Goal: Task Accomplishment & Management: Use online tool/utility

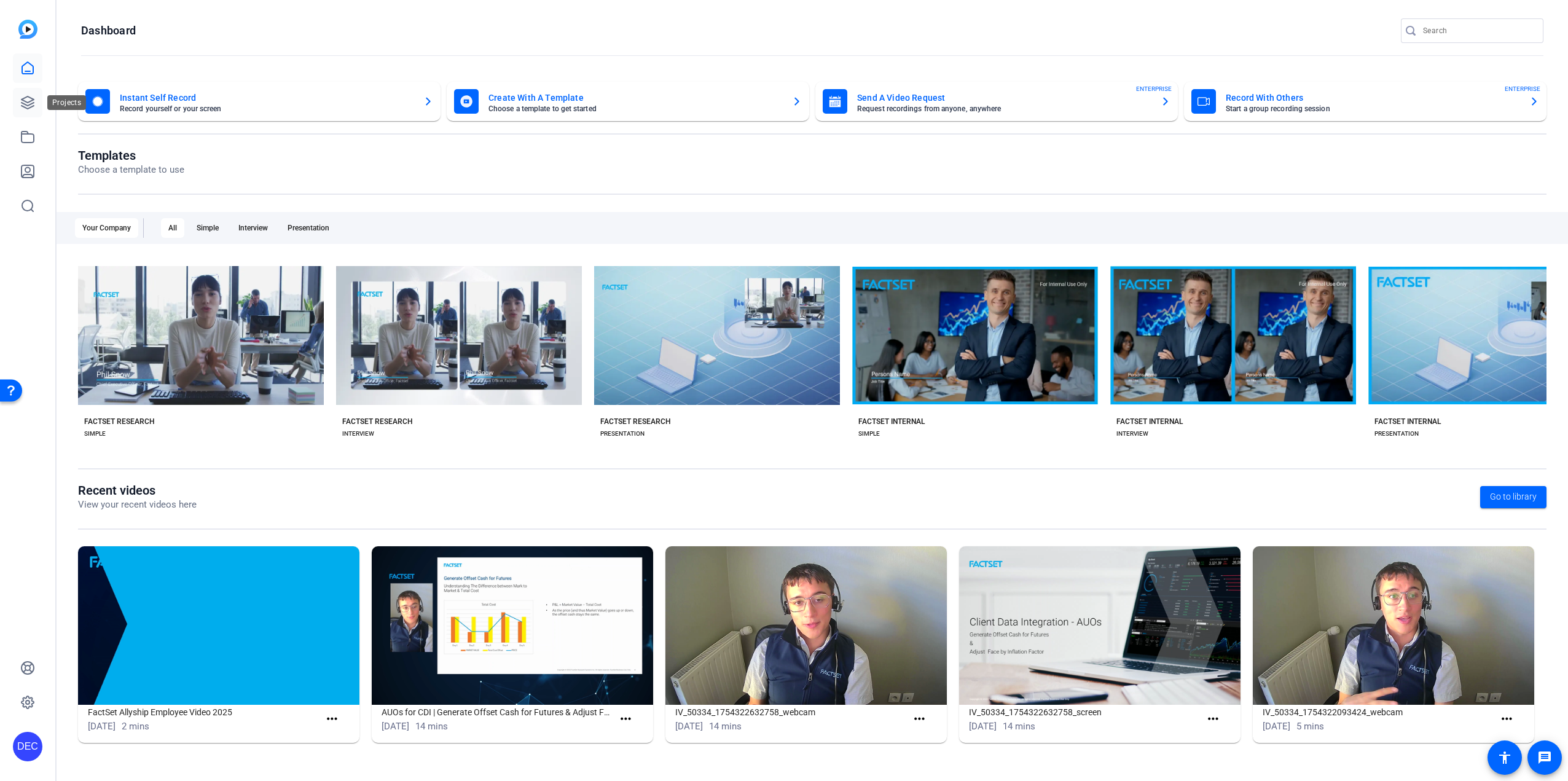
click at [29, 104] on icon at bounding box center [27, 103] width 15 height 15
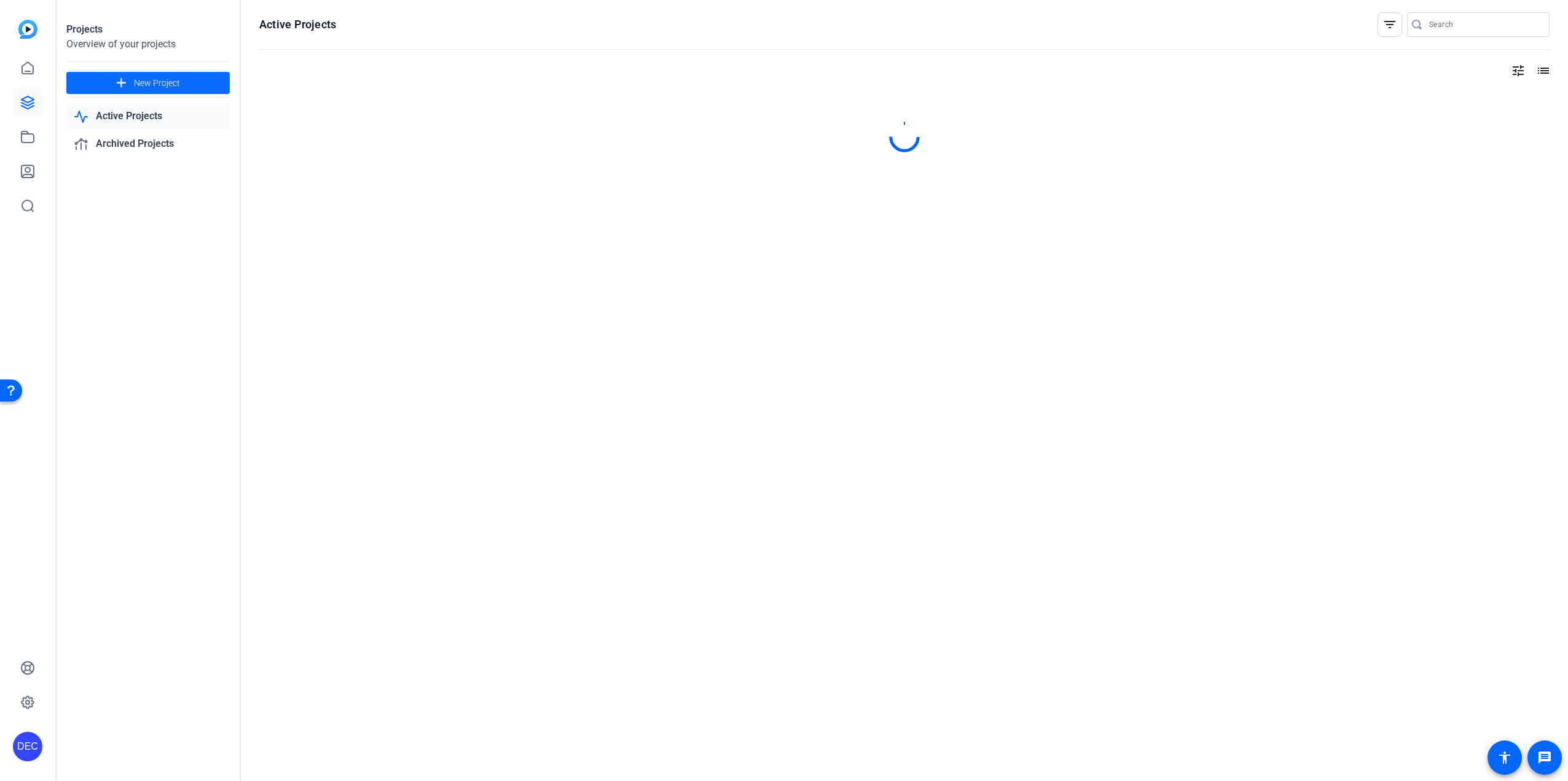
click at [141, 81] on span "New Project" at bounding box center [157, 83] width 46 height 13
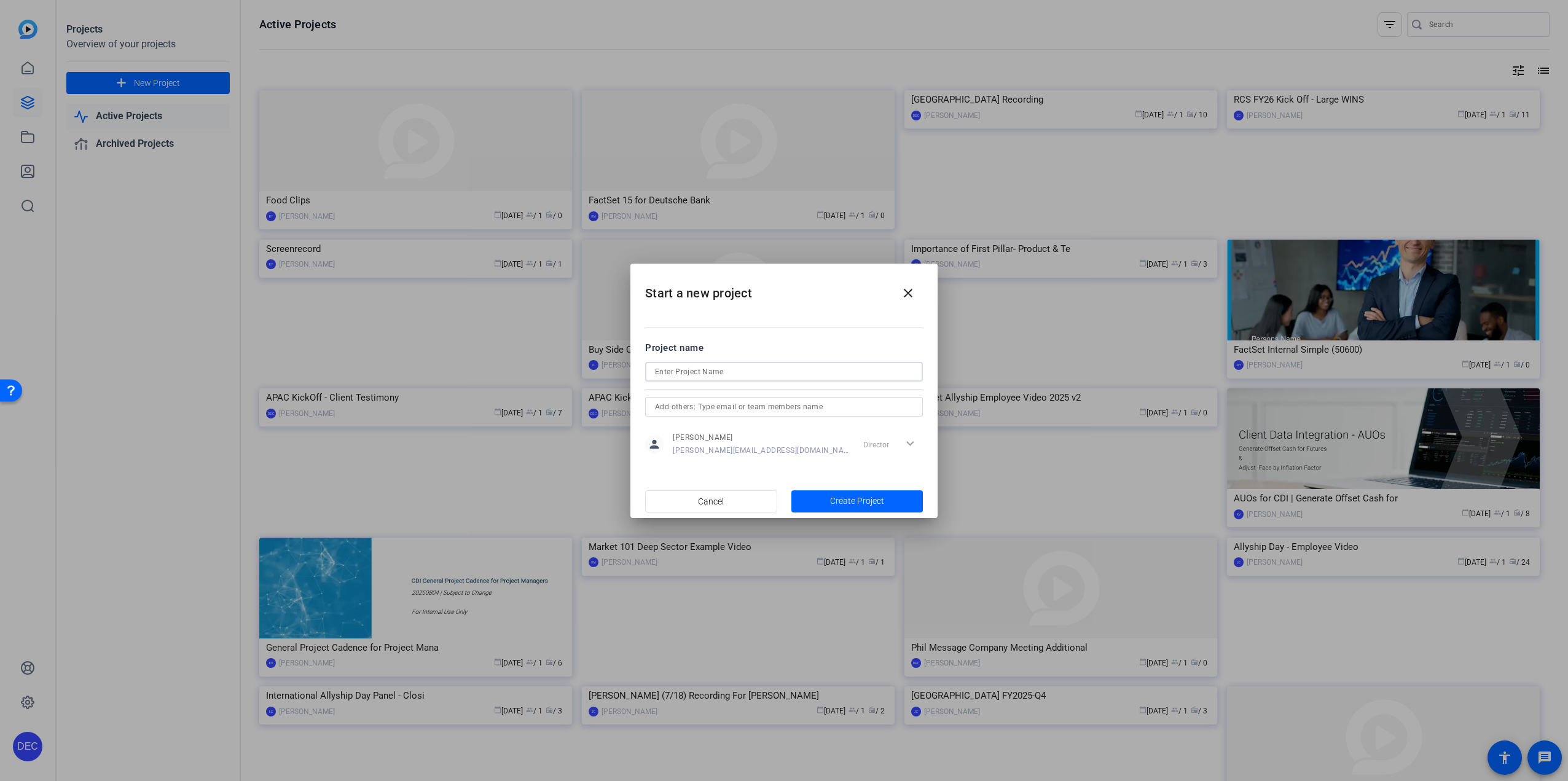
click at [739, 377] on input at bounding box center [784, 372] width 258 height 15
type input "[PERSON_NAME] (10/3) Recording"
click at [851, 509] on span "button" at bounding box center [857, 501] width 132 height 29
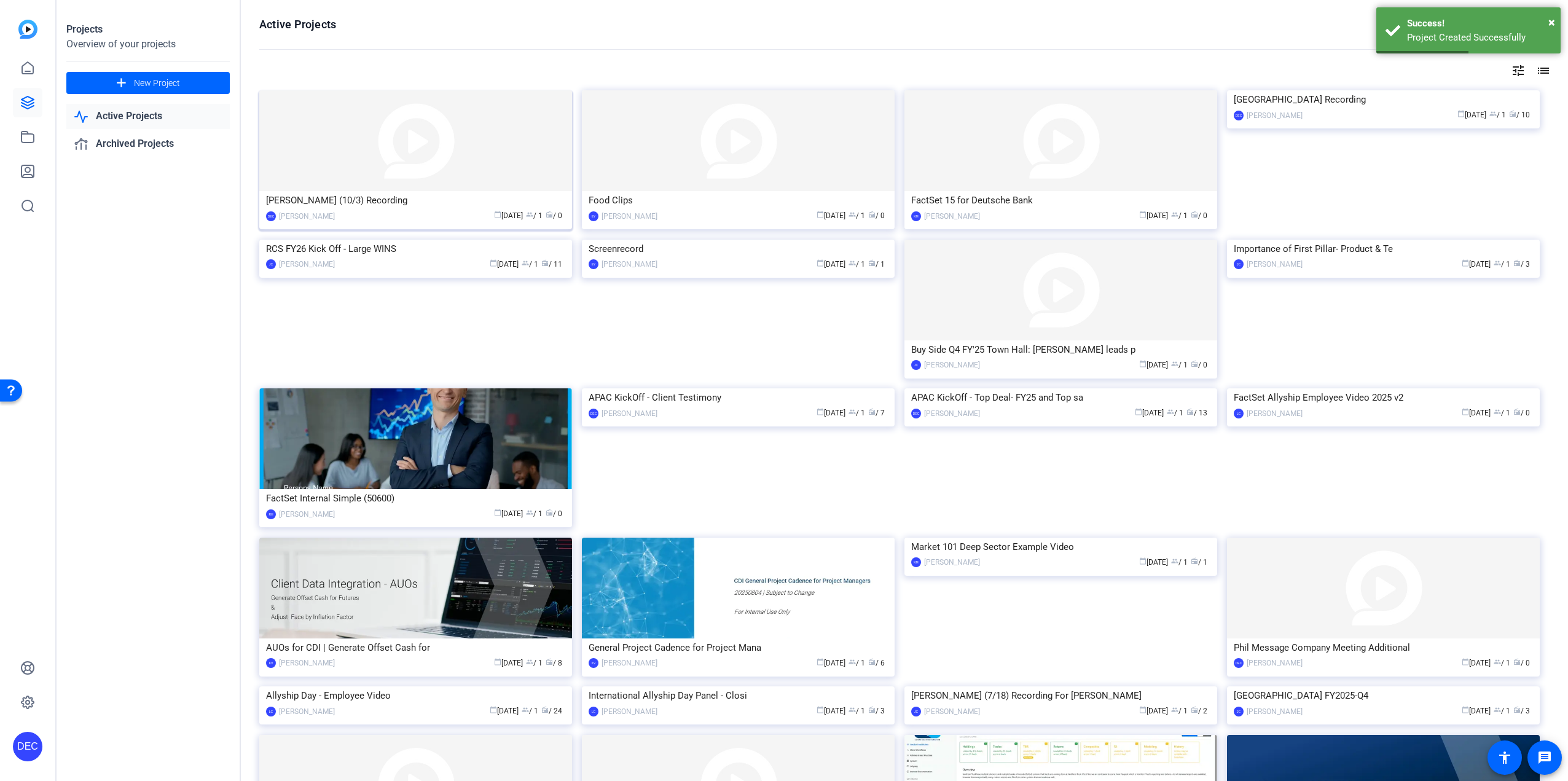
click at [486, 122] on img at bounding box center [416, 141] width 312 height 101
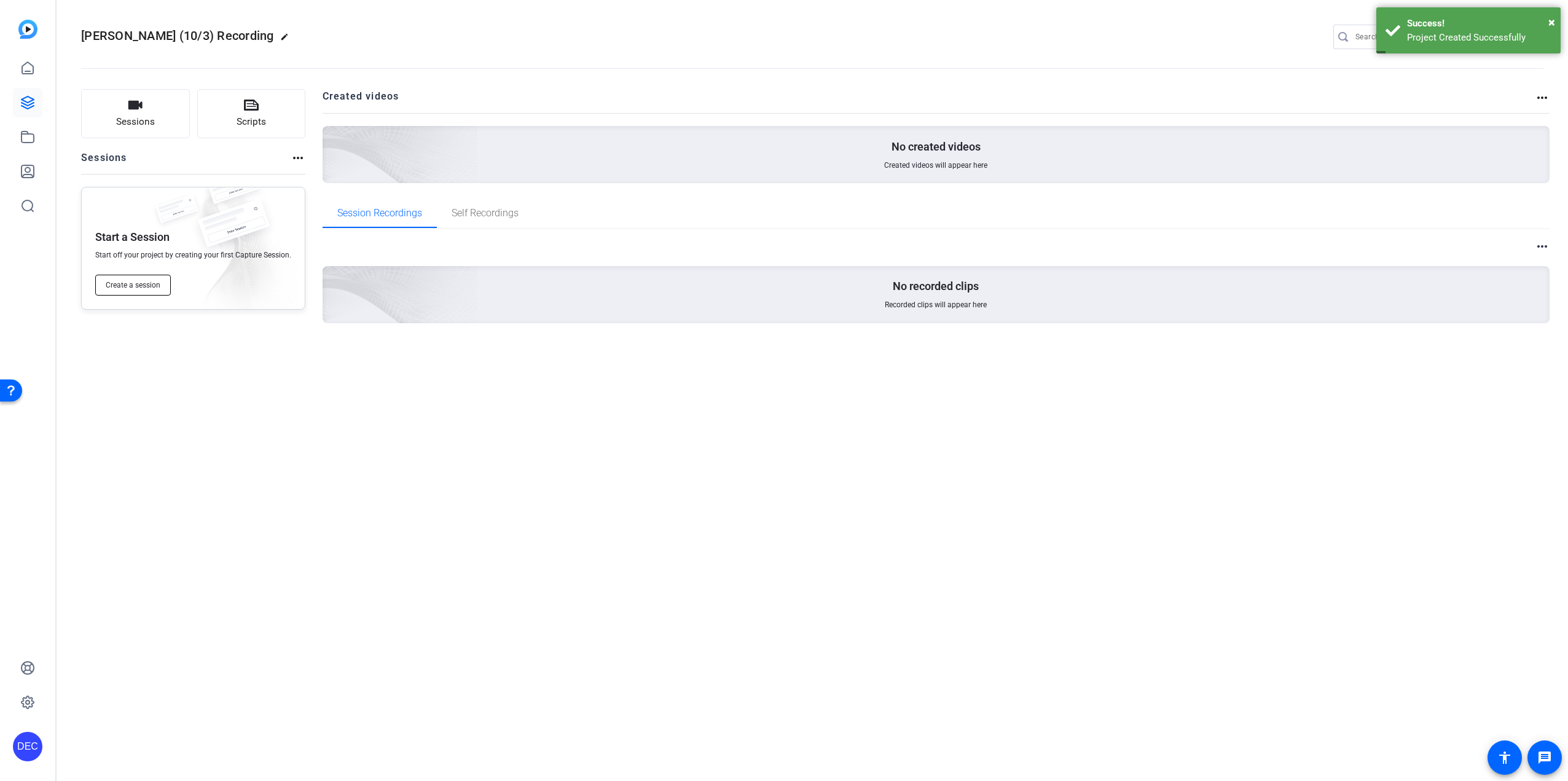
click at [162, 287] on button "Create a session" at bounding box center [133, 285] width 76 height 21
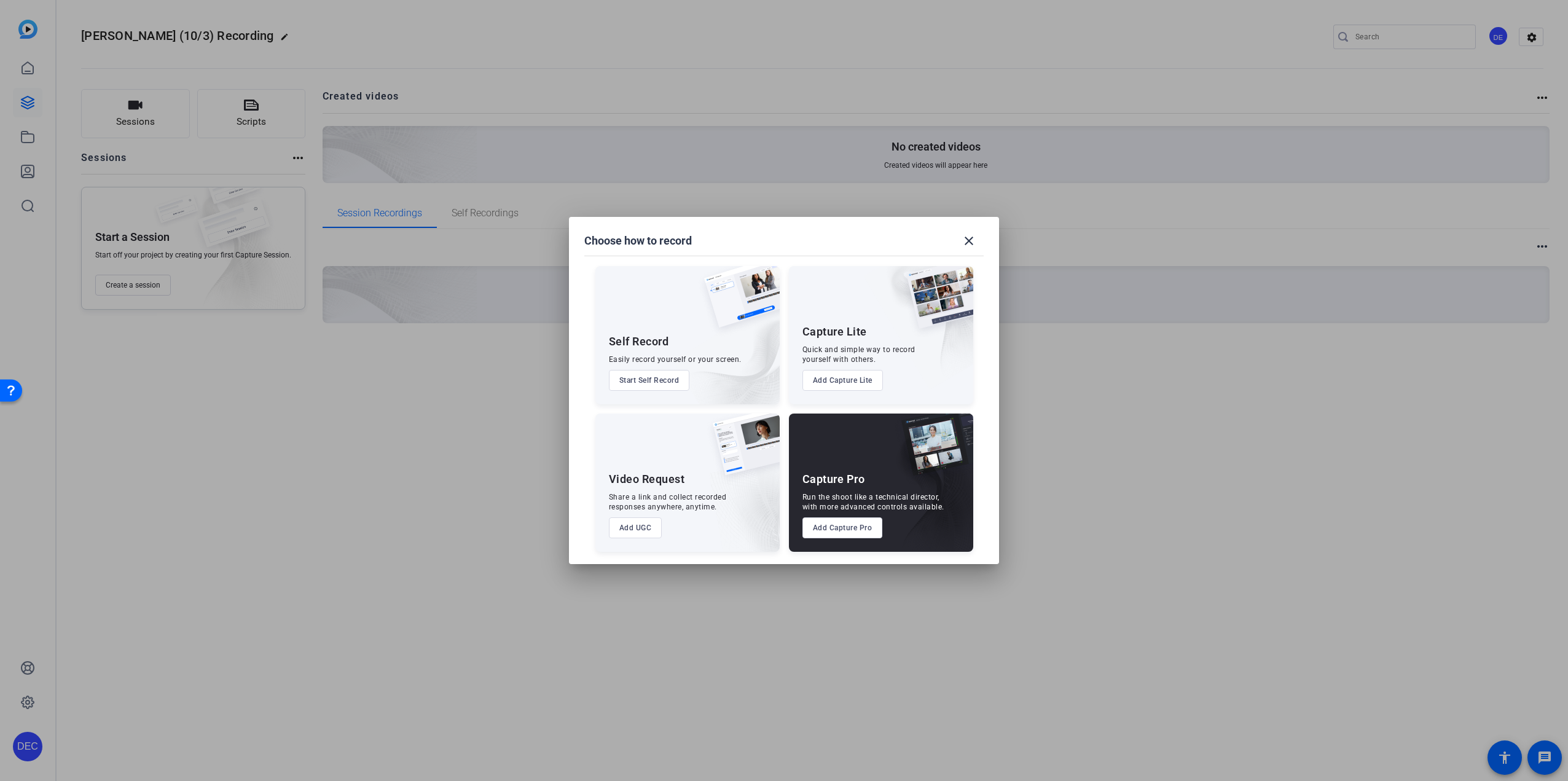
click at [654, 528] on button "Add UGC" at bounding box center [636, 527] width 54 height 21
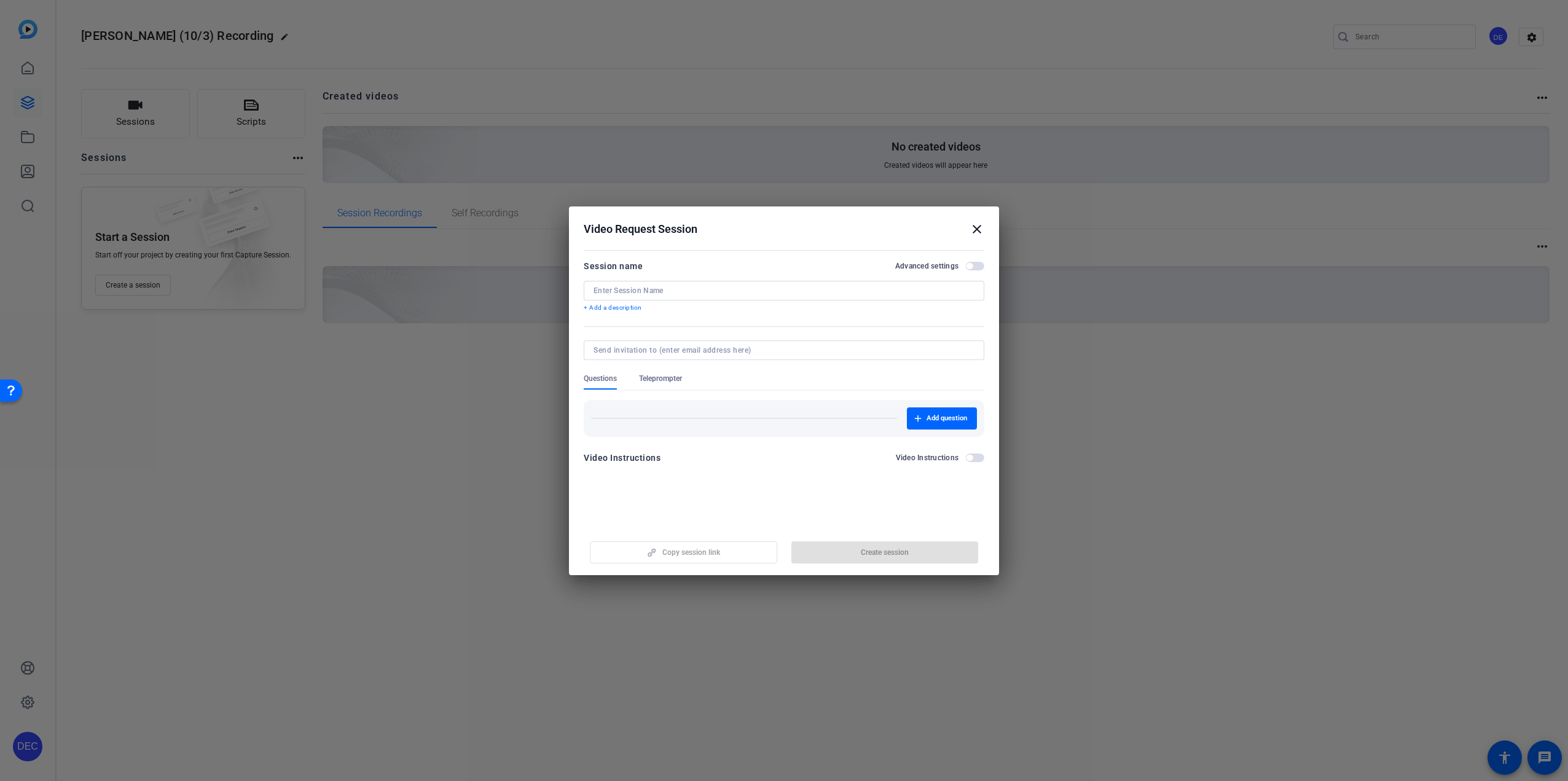
click at [724, 292] on input at bounding box center [784, 291] width 381 height 10
type input "[PERSON_NAME] (10/3) Recording"
click at [635, 310] on p "+ Add a description" at bounding box center [784, 308] width 401 height 10
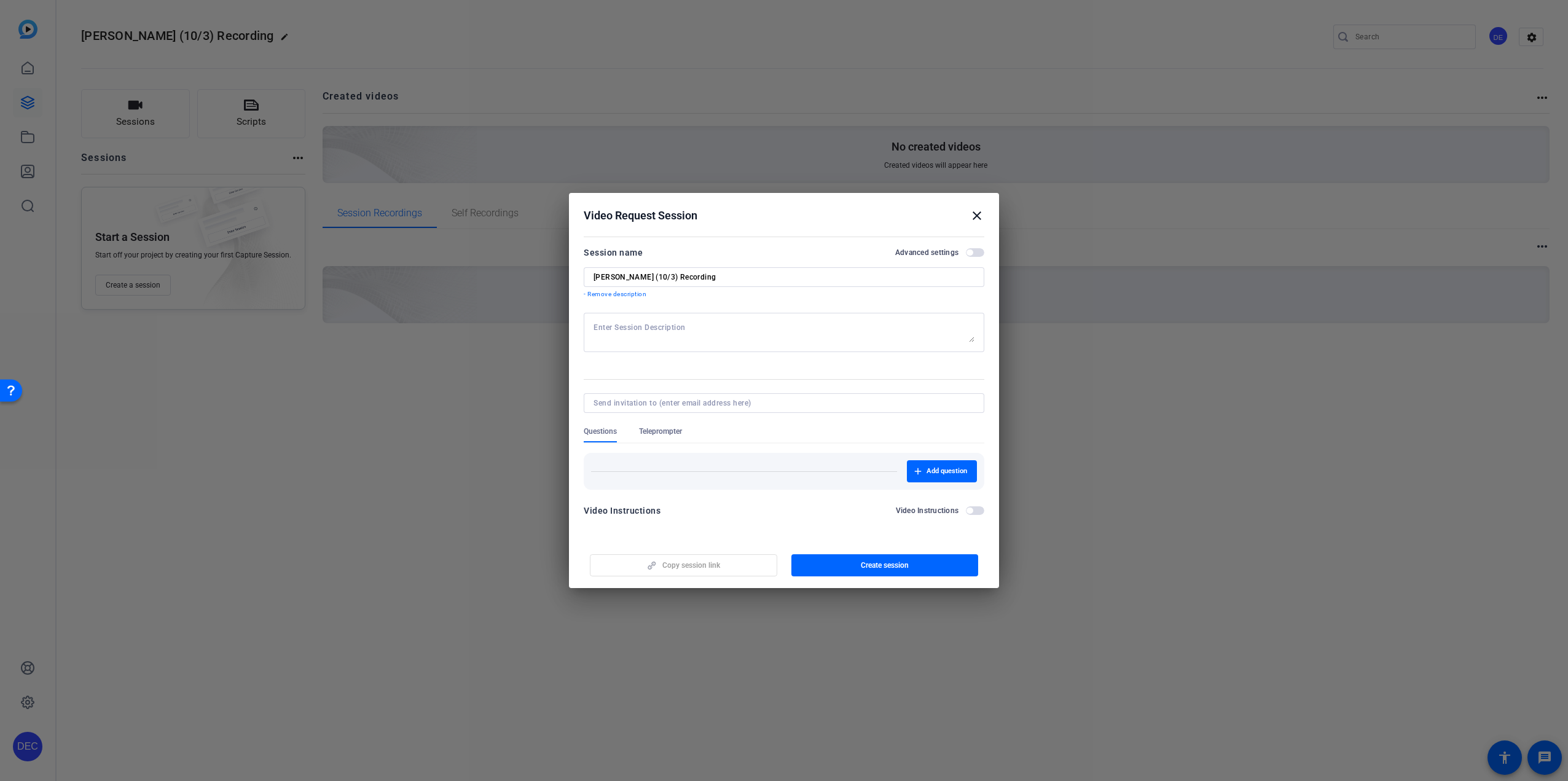
click at [622, 331] on textarea at bounding box center [784, 332] width 381 height 20
click at [670, 337] on textarea "Stay in a well-lit area. Put your body at the center of the camera. And don't f…" at bounding box center [784, 332] width 381 height 20
click at [927, 337] on textarea "Stay in a well-lit area. Put your body at the center of the camera. And don't f…" at bounding box center [784, 332] width 381 height 20
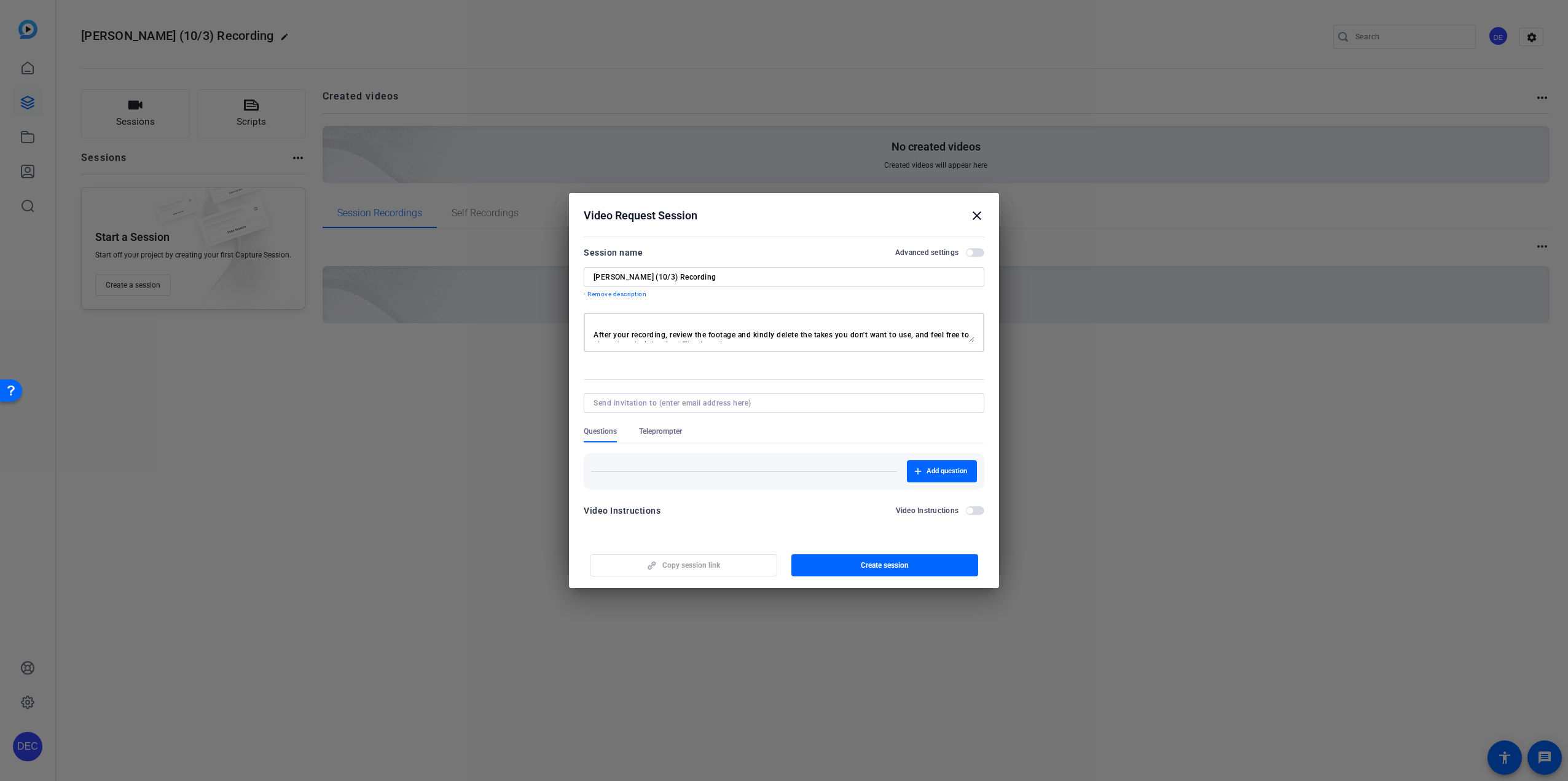
drag, startPoint x: 758, startPoint y: 325, endPoint x: 595, endPoint y: 335, distance: 163.3
click at [595, 335] on textarea "Stay in a well-lit area. Put your body at the center of the camera. And don't f…" at bounding box center [784, 332] width 381 height 20
click at [859, 336] on textarea "Stay in a well-lit area. Put your body at the center of the camera. And don't f…" at bounding box center [784, 332] width 381 height 20
type textarea "Stay in a well-lit area. Put your body at the center of the camera. And don't f…"
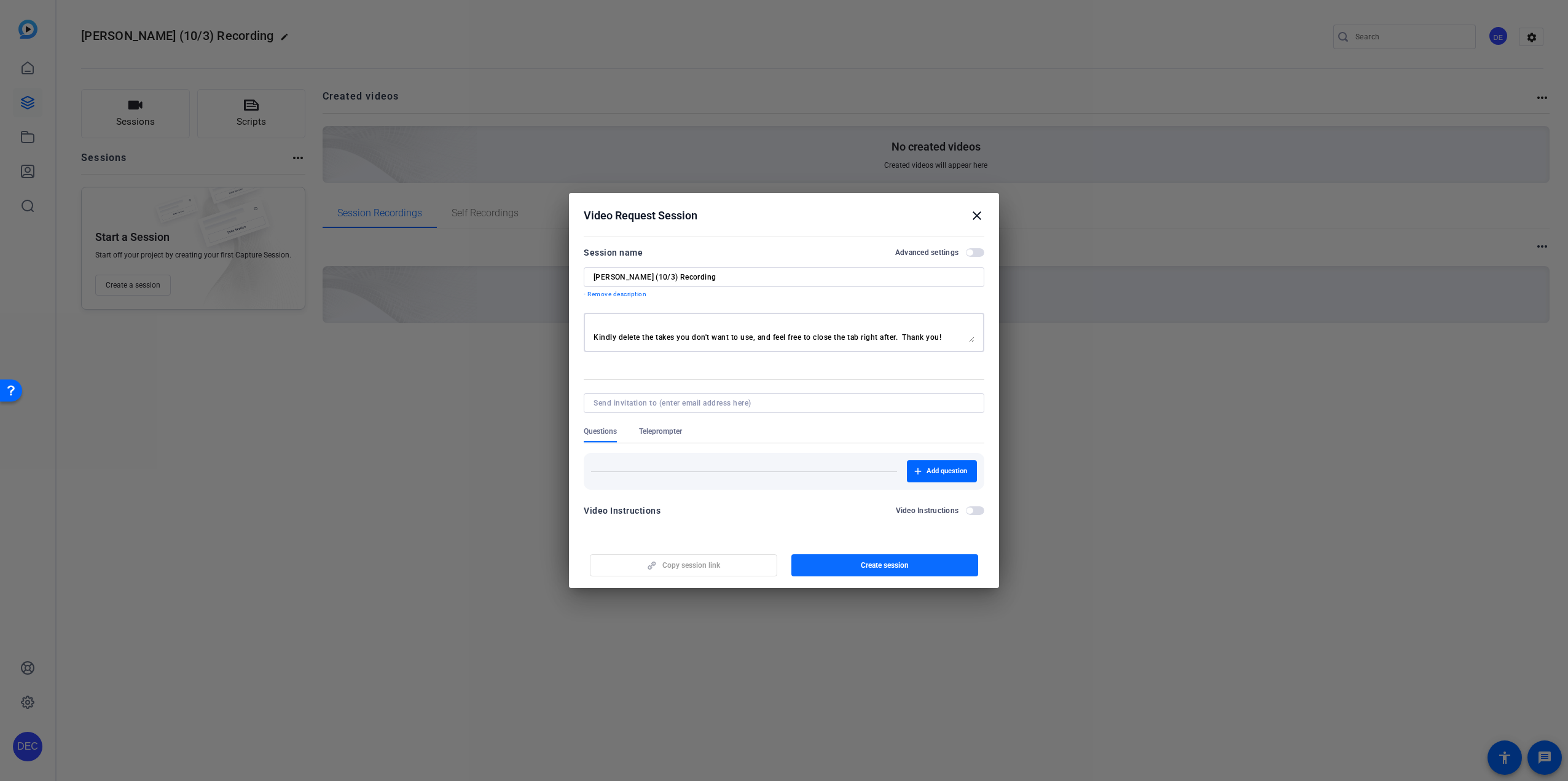
click at [875, 563] on span "Create session" at bounding box center [885, 566] width 48 height 10
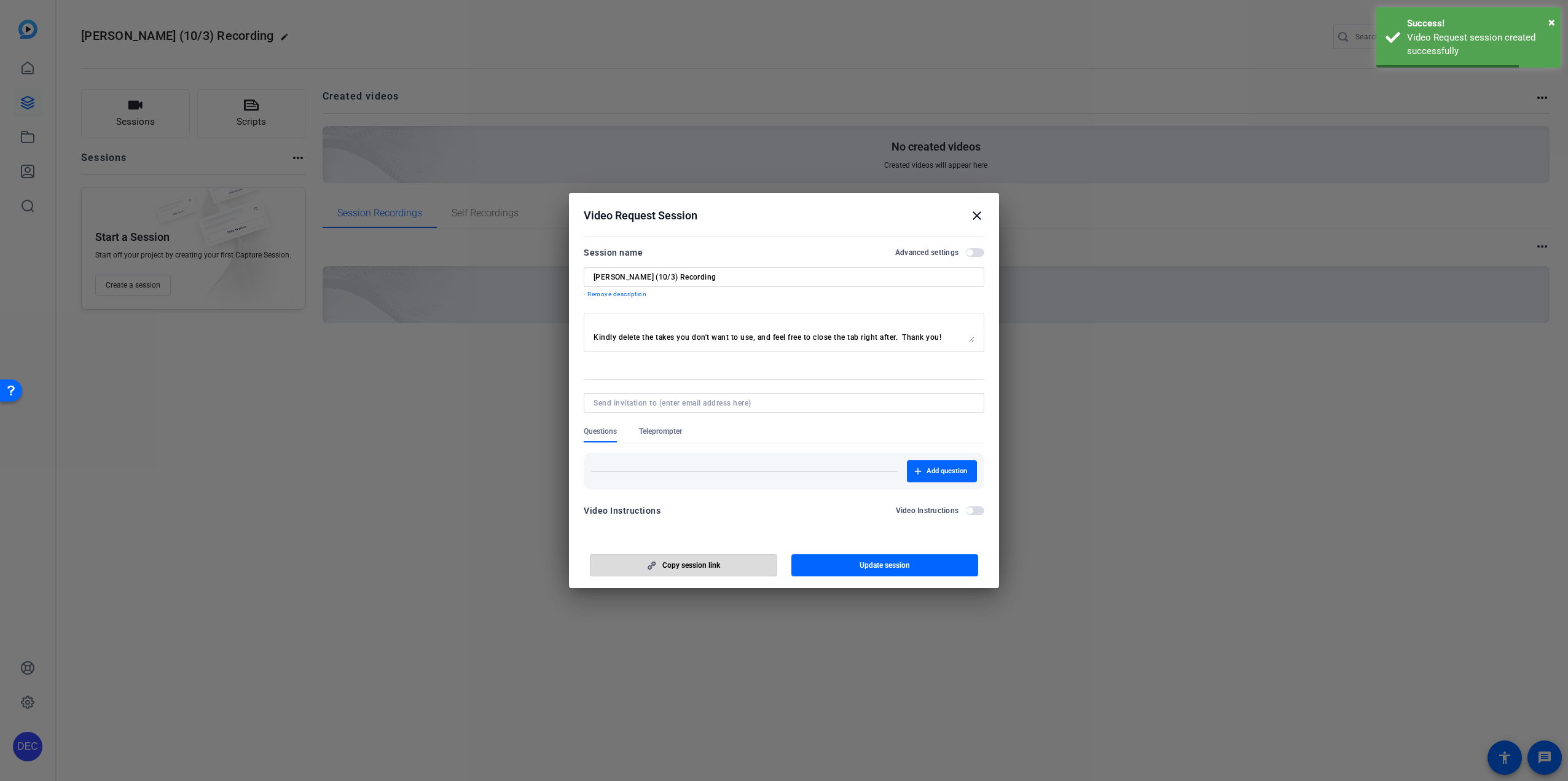
click at [691, 561] on span "Copy session link" at bounding box center [691, 566] width 58 height 10
